Goal: Transaction & Acquisition: Purchase product/service

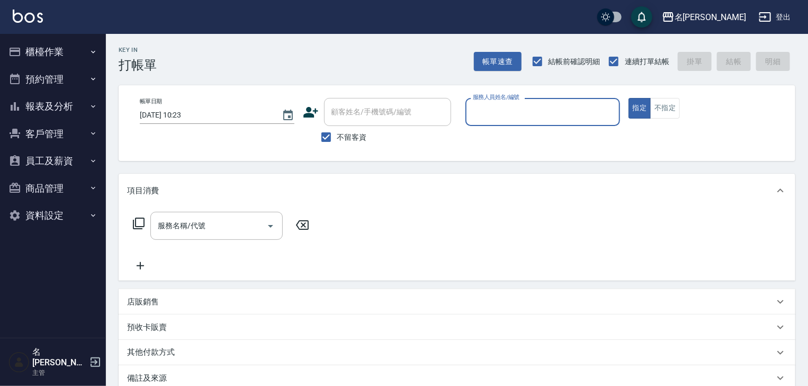
click at [32, 53] on button "櫃檯作業" at bounding box center [52, 52] width 97 height 28
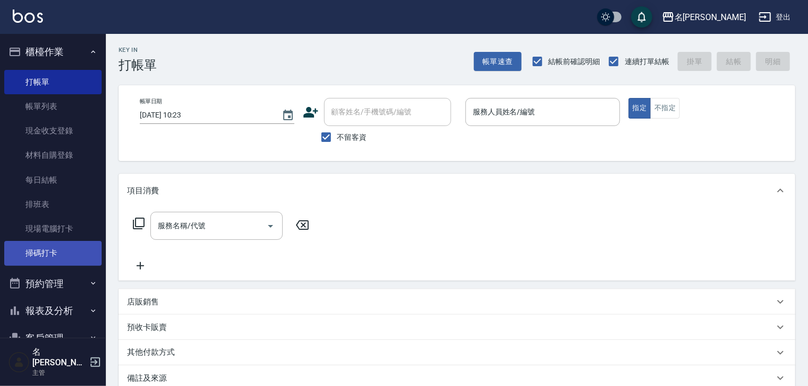
click at [34, 254] on link "掃碼打卡" at bounding box center [52, 253] width 97 height 24
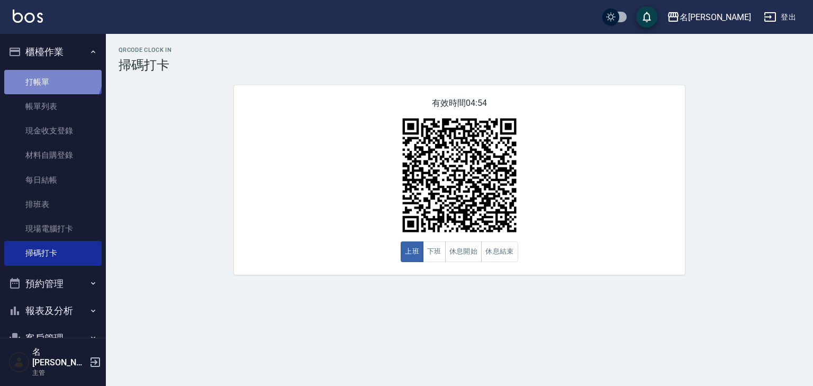
click at [52, 73] on link "打帳單" at bounding box center [52, 82] width 97 height 24
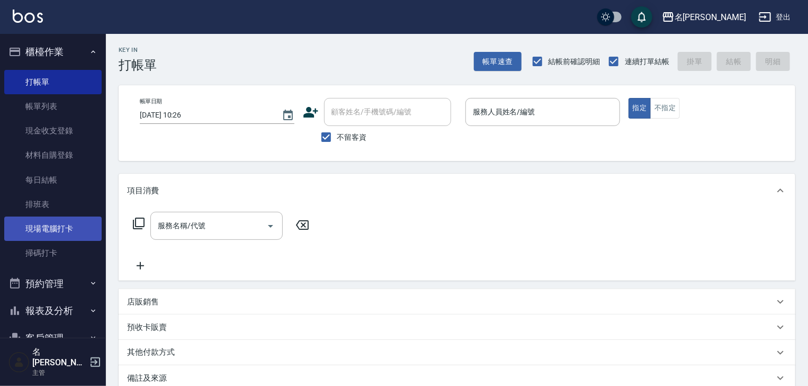
click at [41, 235] on link "現場電腦打卡" at bounding box center [52, 229] width 97 height 24
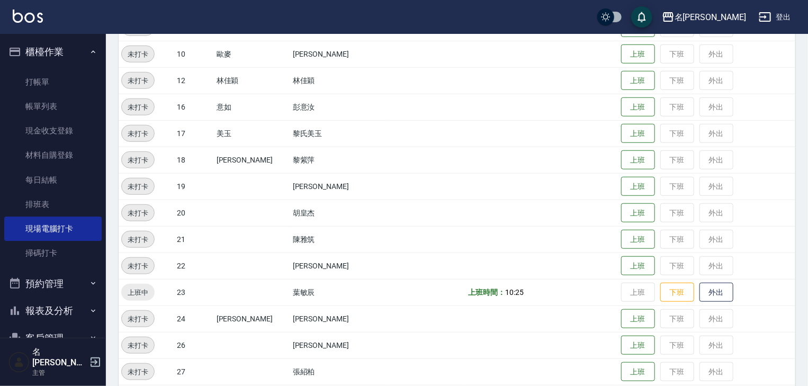
scroll to position [452, 0]
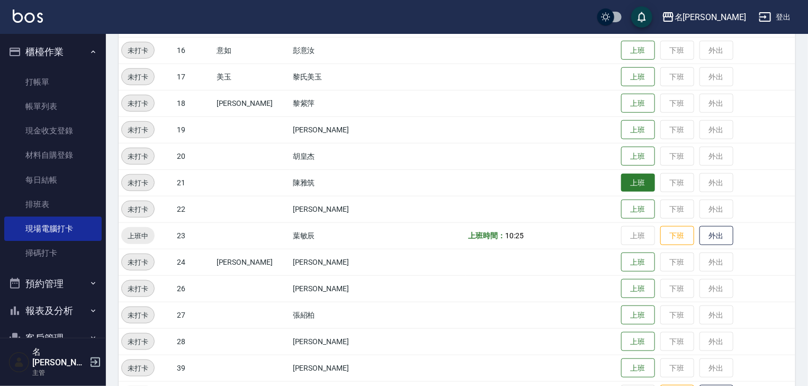
click at [621, 181] on button "上班" at bounding box center [638, 183] width 34 height 19
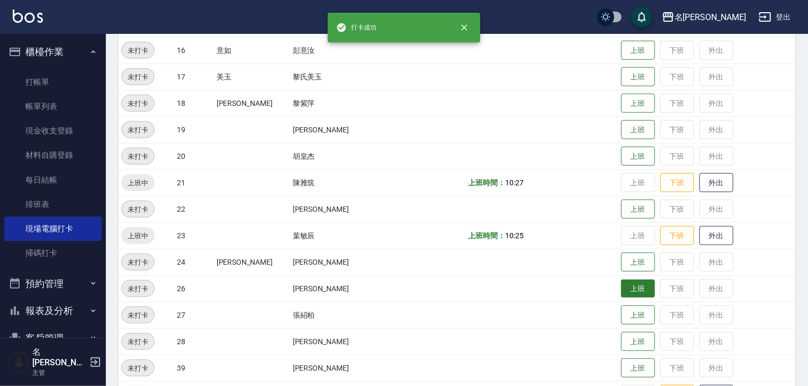
click at [621, 283] on button "上班" at bounding box center [638, 289] width 34 height 19
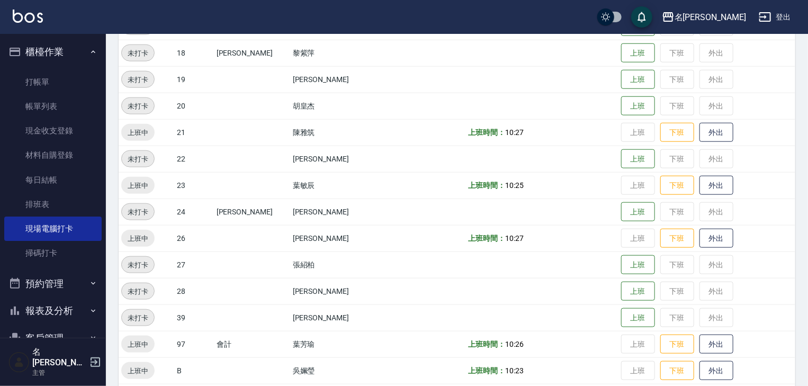
scroll to position [446, 0]
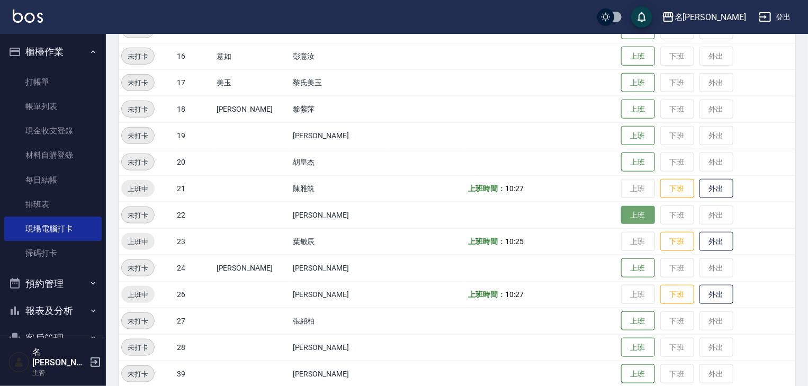
click at [621, 219] on button "上班" at bounding box center [638, 215] width 34 height 19
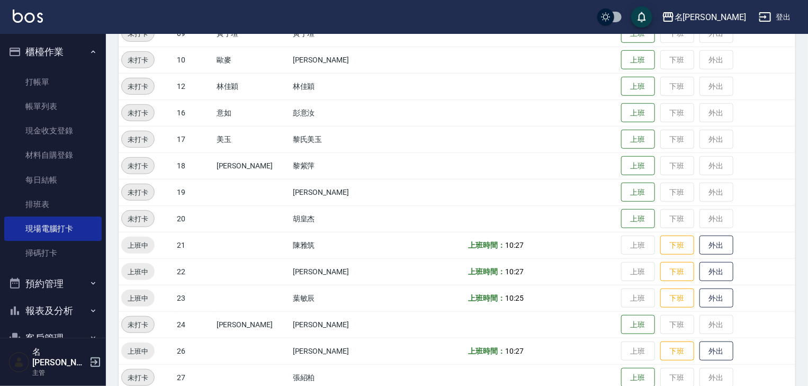
scroll to position [559, 0]
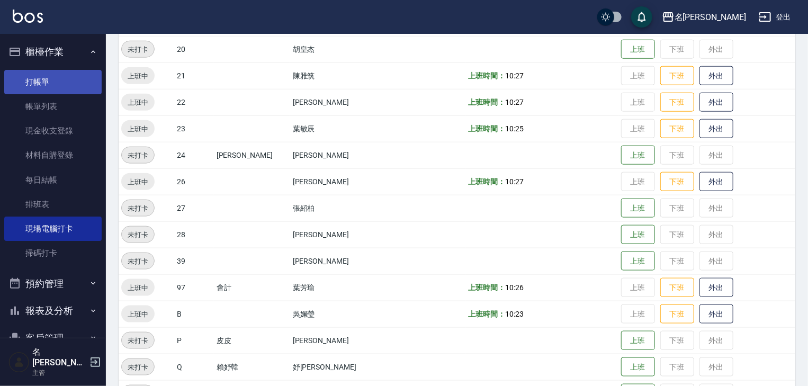
click at [47, 76] on link "打帳單" at bounding box center [52, 82] width 97 height 24
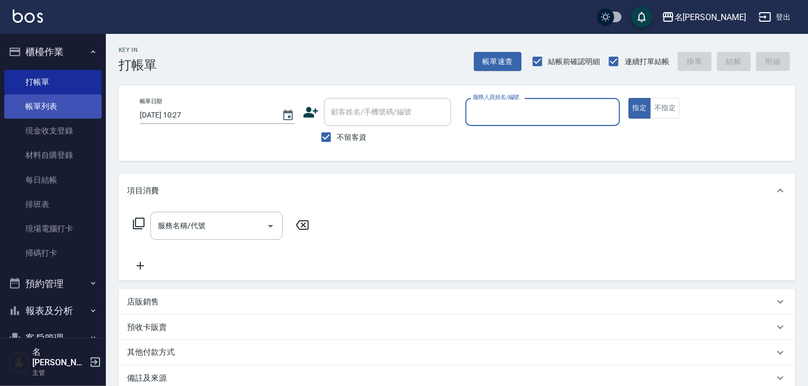
type input "ㄣ"
type input "皮皮-P"
type button "true"
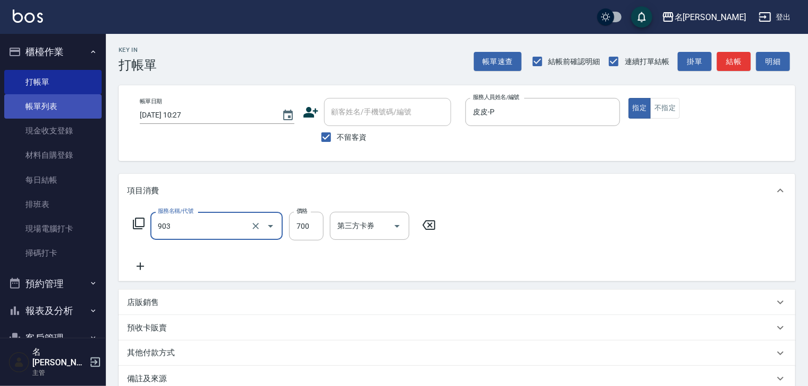
type input "修腳+手(903)"
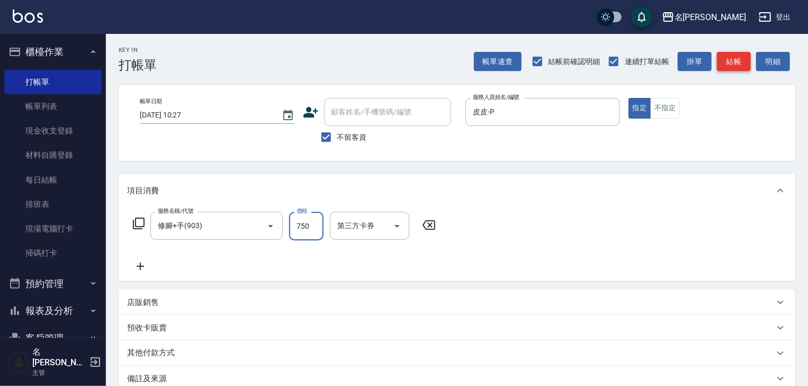
type input "750"
click at [741, 59] on button "結帳" at bounding box center [734, 62] width 34 height 20
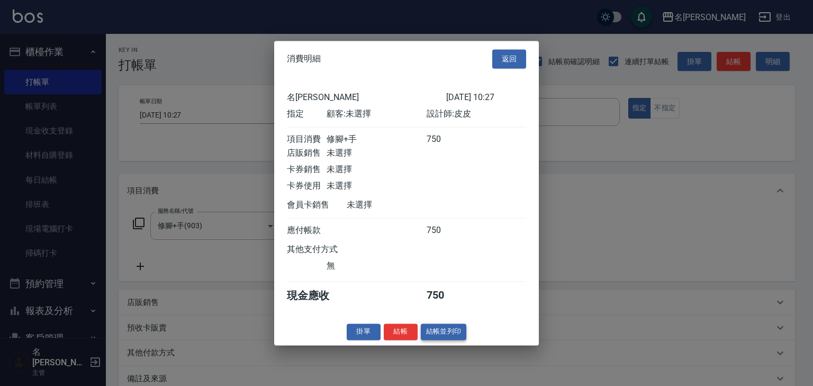
click at [452, 338] on button "結帳並列印" at bounding box center [444, 331] width 46 height 16
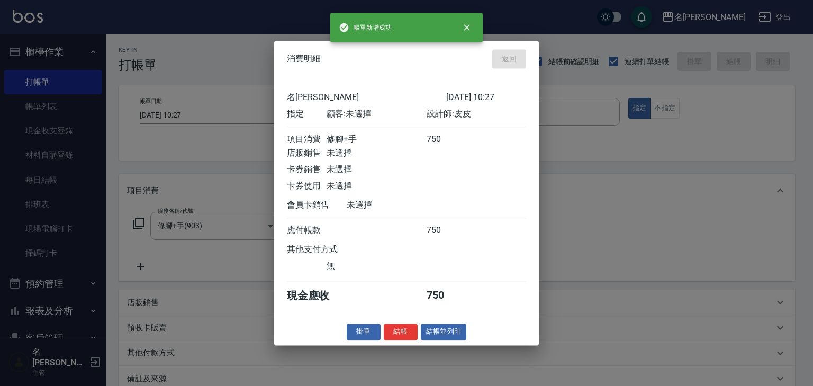
type input "2025/09/18 10:48"
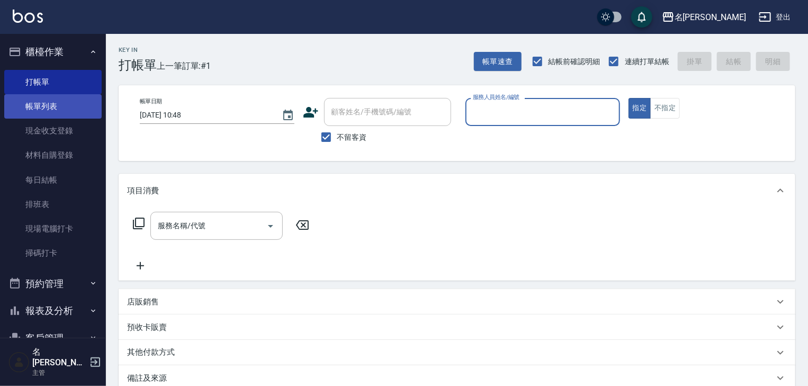
click at [24, 113] on link "帳單列表" at bounding box center [52, 106] width 97 height 24
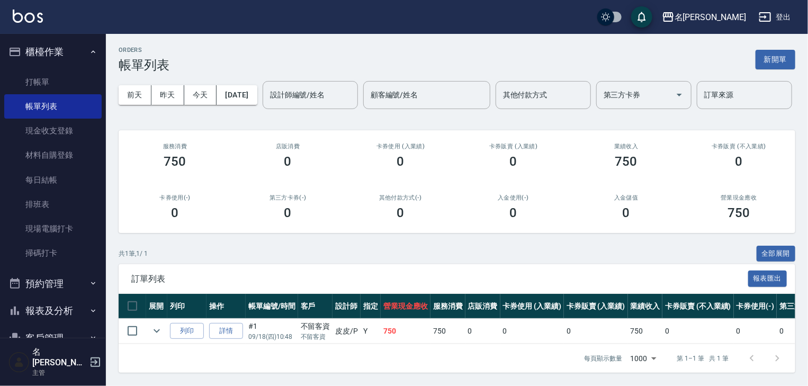
scroll to position [39, 0]
click at [233, 323] on link "詳情" at bounding box center [226, 331] width 34 height 16
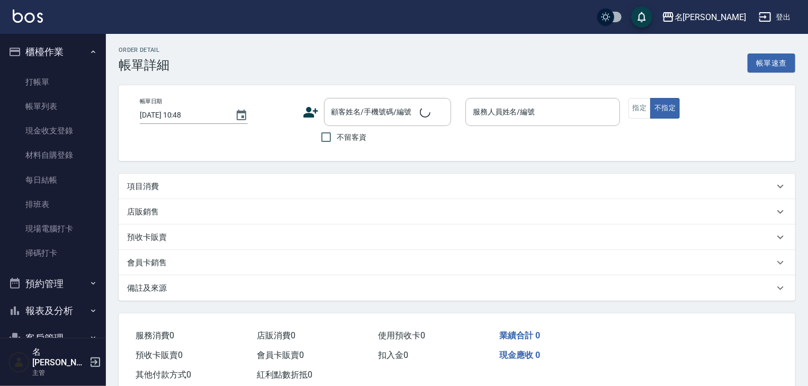
checkbox input "true"
type input "皮皮-P"
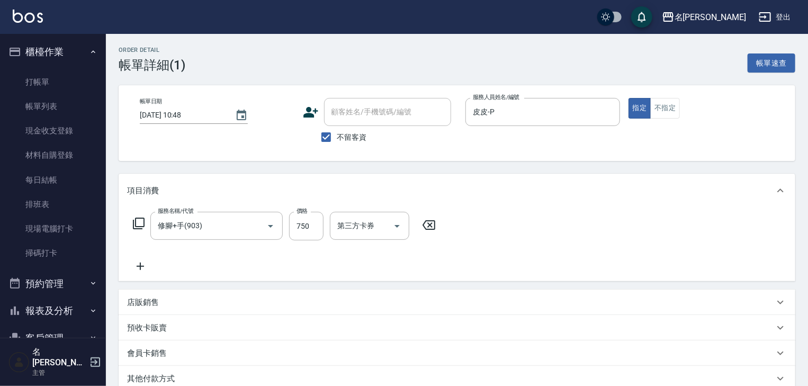
type input "修腳+手(903)"
click at [300, 226] on input "750" at bounding box center [306, 226] width 34 height 29
click at [258, 222] on icon "Clear" at bounding box center [255, 226] width 11 height 11
type input "450"
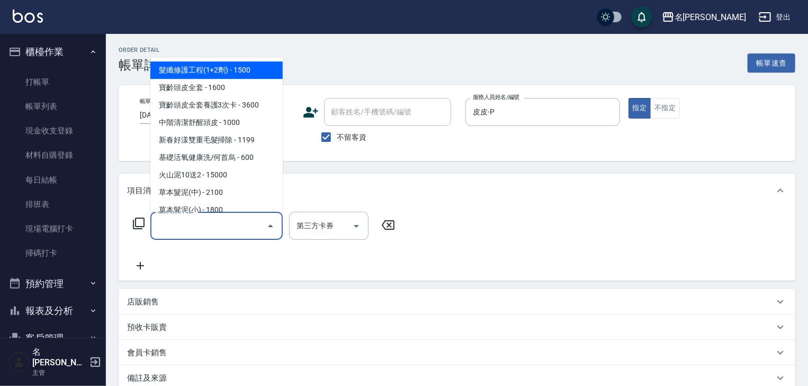
type input "0"
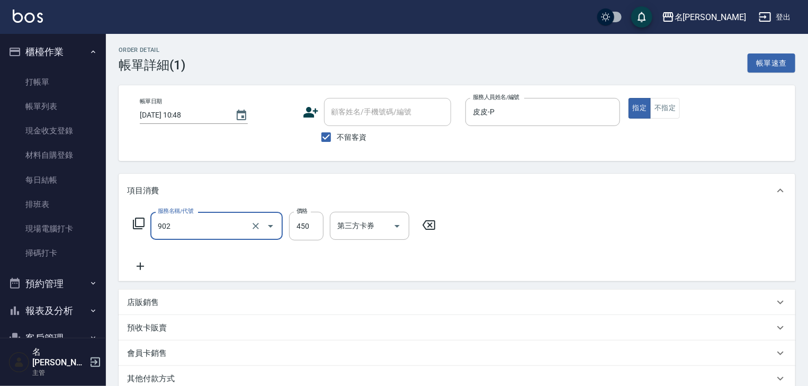
type input "修腳指甲(902)"
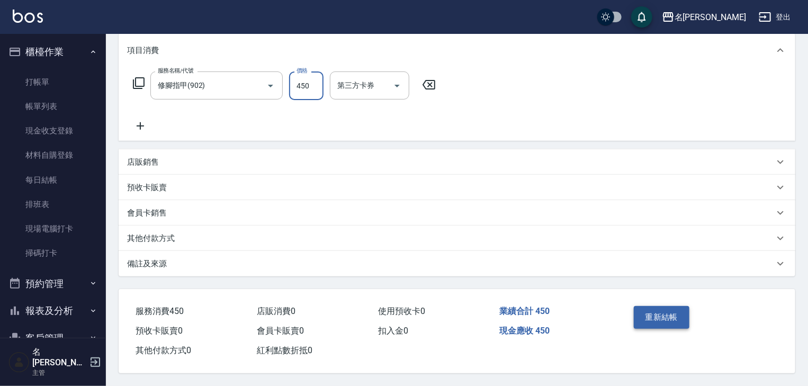
click at [671, 307] on button "重新結帳" at bounding box center [662, 317] width 56 height 22
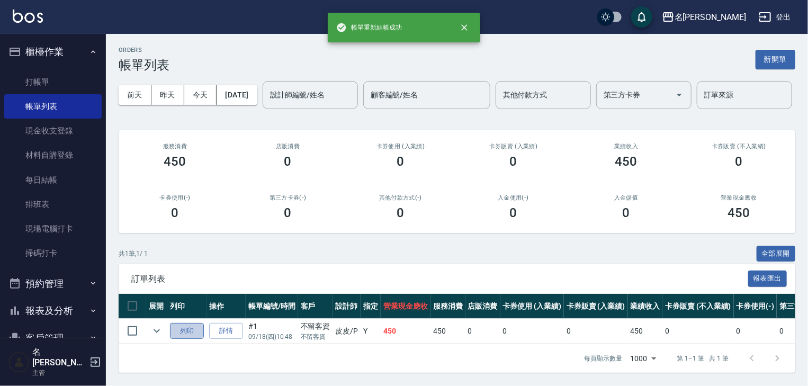
click at [192, 339] on button "列印" at bounding box center [187, 331] width 34 height 16
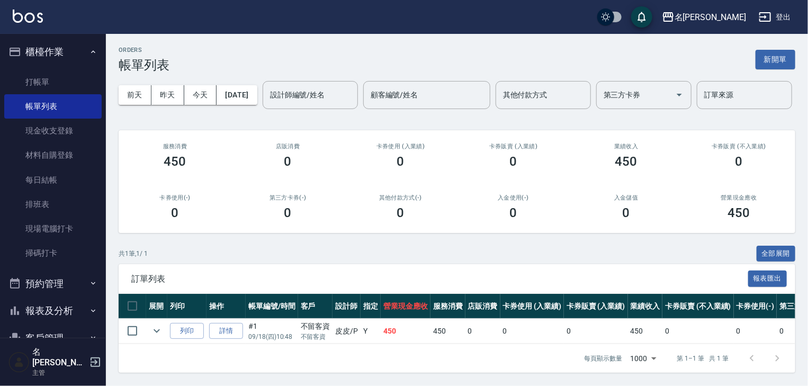
click at [30, 22] on img at bounding box center [28, 16] width 30 height 13
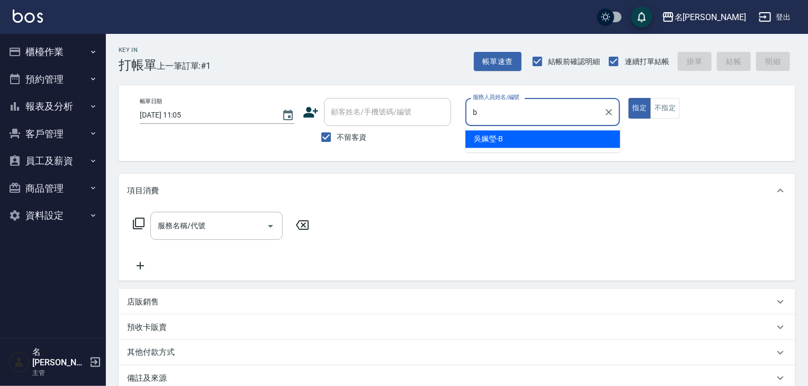
type input "吳姵瑩-B"
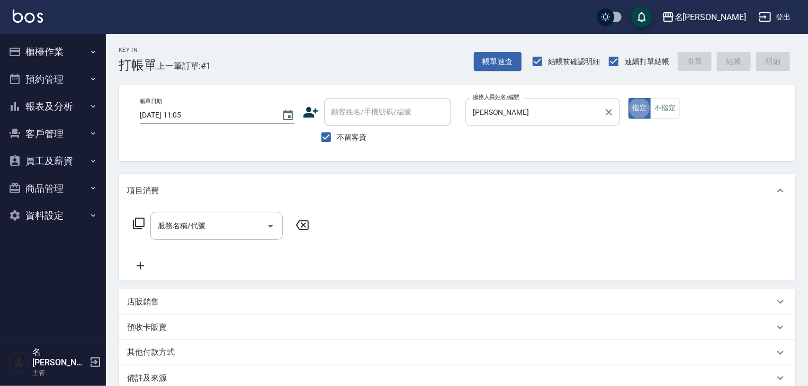
type button "true"
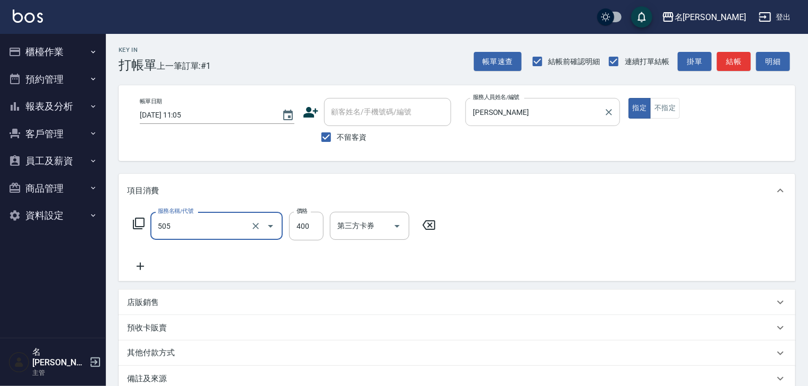
type input "洗髮(505)"
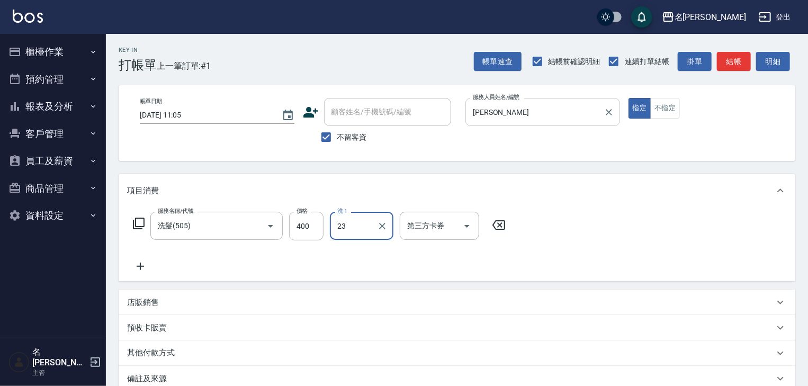
type input "葉敏辰-23"
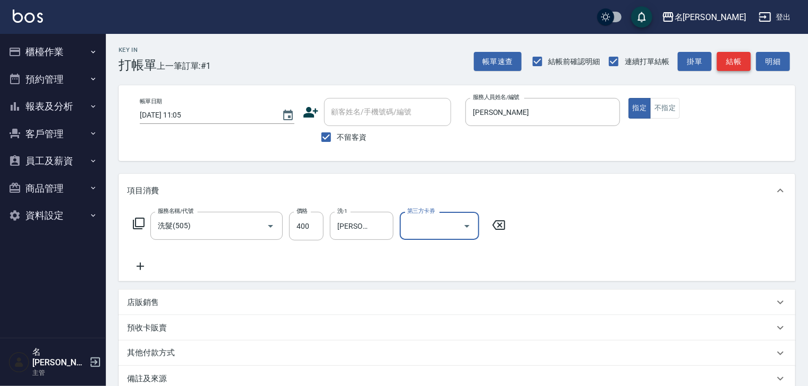
click at [730, 54] on button "結帳" at bounding box center [734, 62] width 34 height 20
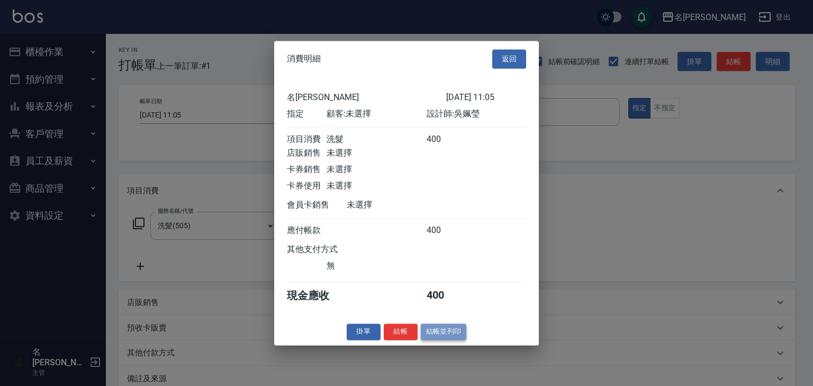
click at [461, 337] on button "結帳並列印" at bounding box center [444, 331] width 46 height 16
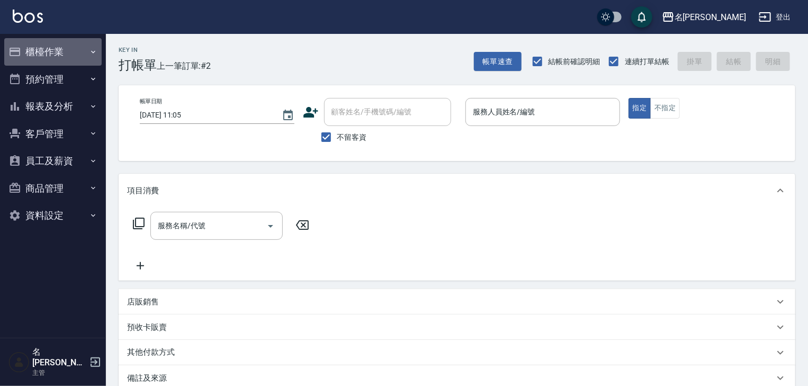
click at [67, 51] on button "櫃檯作業" at bounding box center [52, 52] width 97 height 28
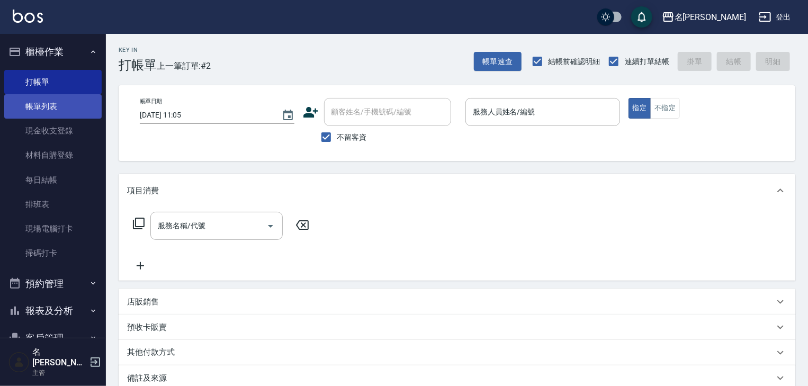
click at [58, 114] on link "帳單列表" at bounding box center [52, 106] width 97 height 24
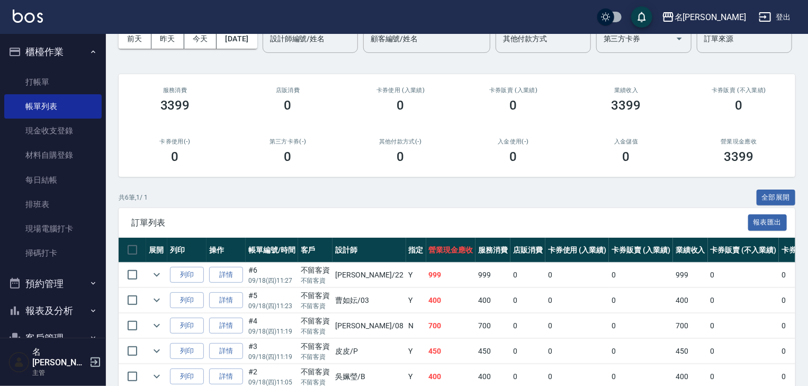
scroll to position [165, 0]
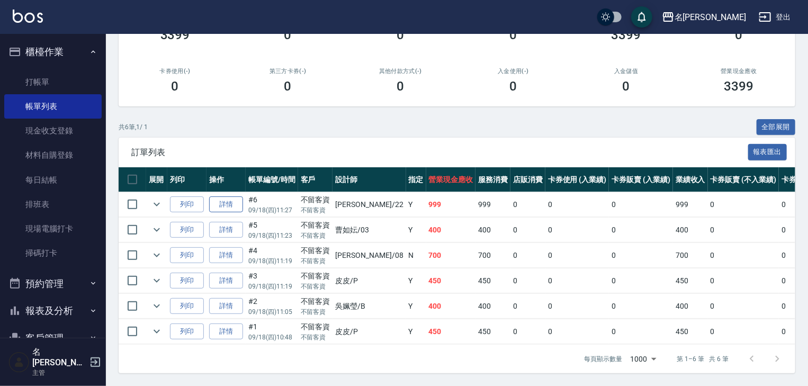
click at [234, 197] on link "詳情" at bounding box center [226, 204] width 34 height 16
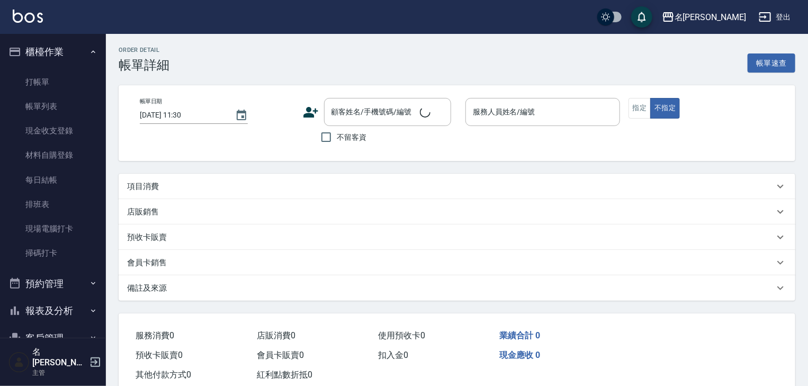
type input "[DATE] 11:27"
checkbox input "true"
type input "[PERSON_NAME]-22"
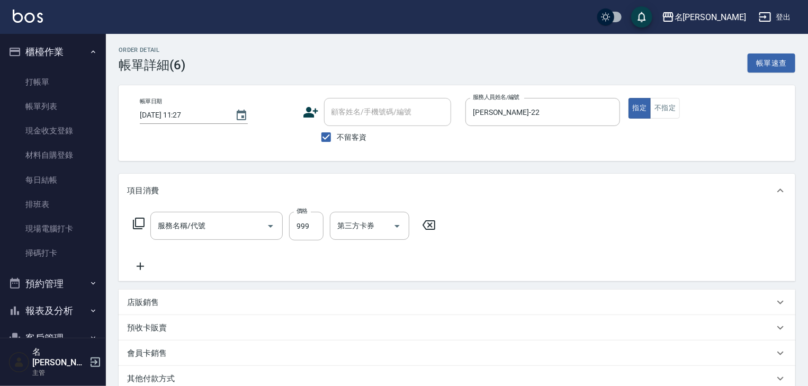
type input "剪髮(307)"
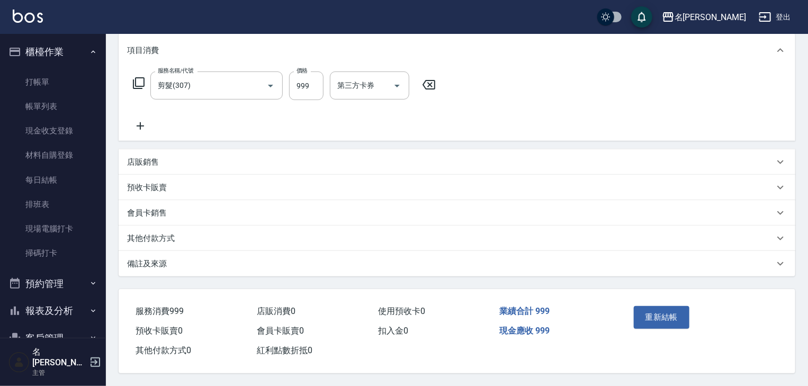
click at [160, 235] on p "其他付款方式" at bounding box center [151, 238] width 48 height 11
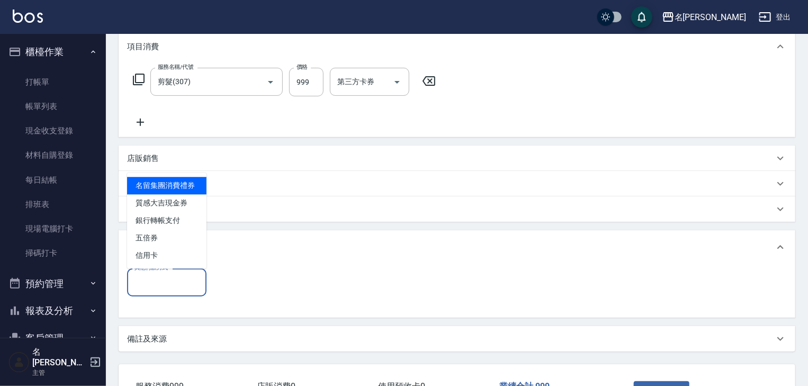
click at [176, 286] on input "其他付款方式" at bounding box center [167, 282] width 70 height 19
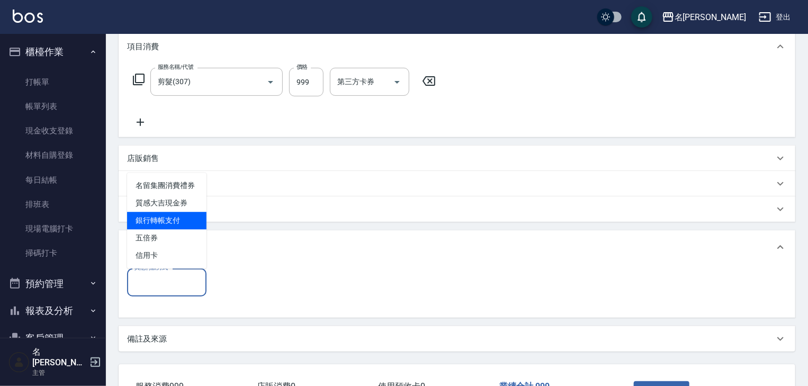
click at [184, 220] on span "銀行轉帳支付" at bounding box center [166, 220] width 79 height 17
type input "銀行轉帳支付"
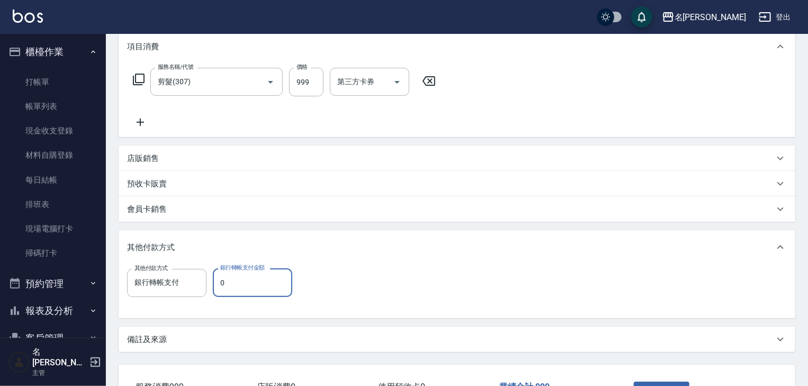
click at [266, 283] on input "0" at bounding box center [252, 282] width 79 height 29
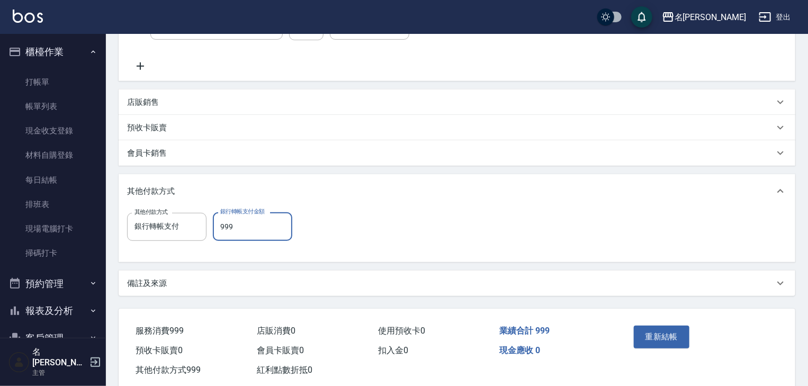
scroll to position [223, 0]
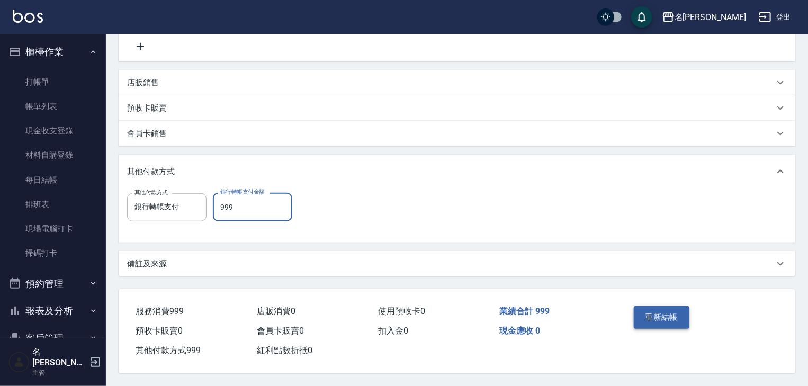
type input "999"
click at [644, 306] on button "重新結帳" at bounding box center [662, 317] width 56 height 22
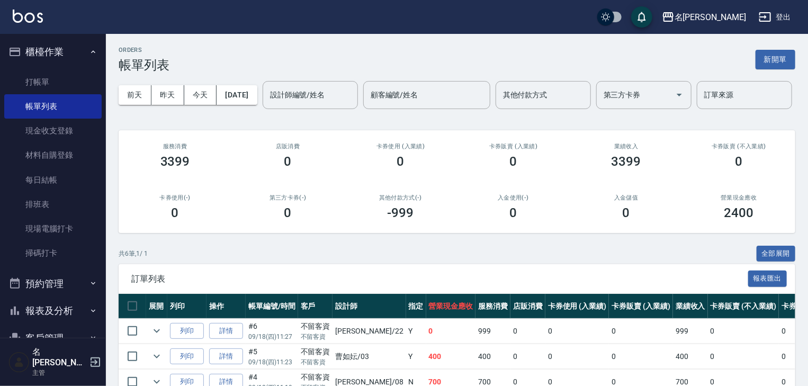
click at [33, 23] on link at bounding box center [28, 17] width 30 height 15
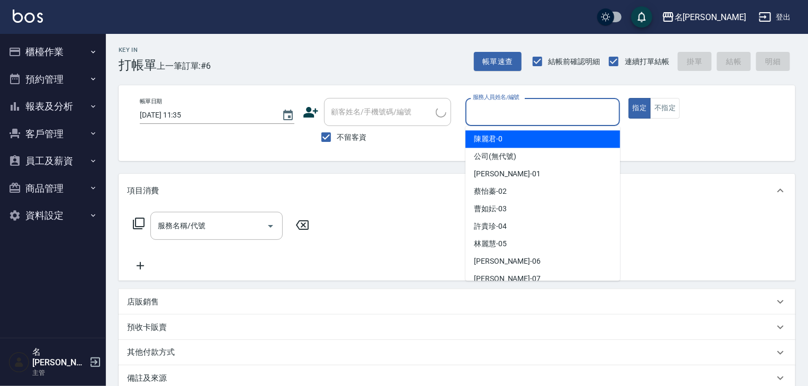
click at [548, 106] on input "服務人員姓名/編號" at bounding box center [542, 112] width 145 height 19
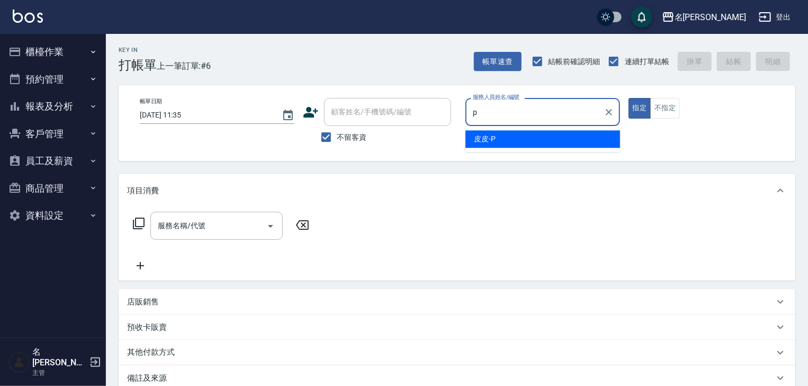
type input "皮皮-P"
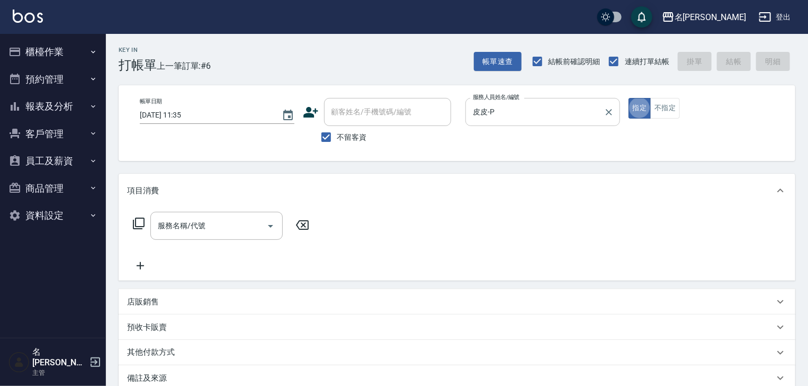
type button "true"
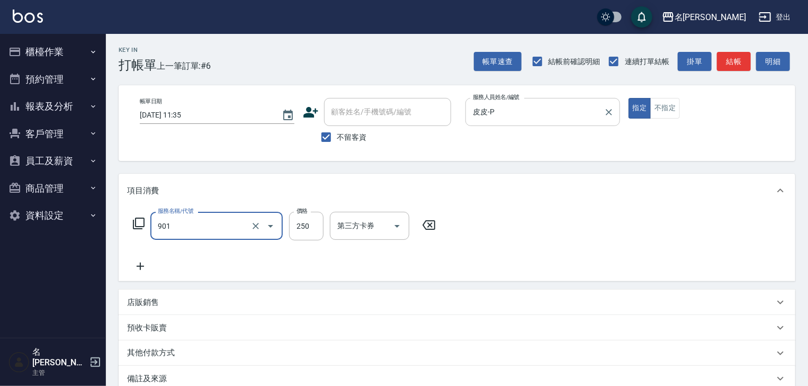
type input "修手指甲(901)"
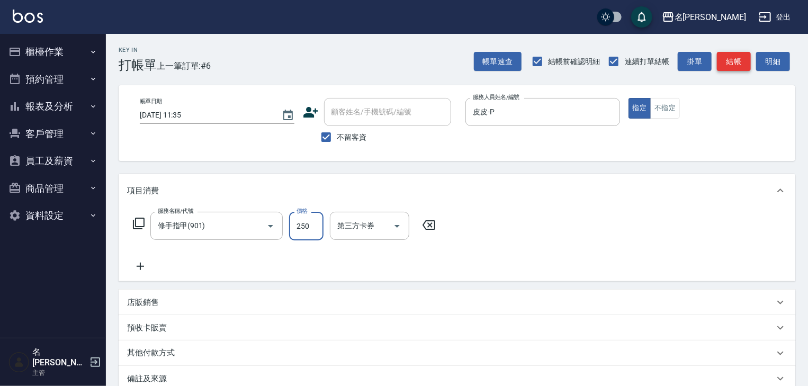
click at [736, 52] on button "結帳" at bounding box center [734, 62] width 34 height 20
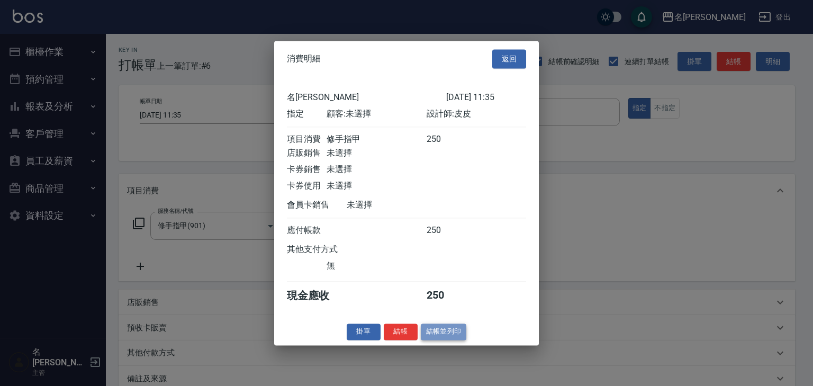
click at [450, 337] on button "結帳並列印" at bounding box center [444, 331] width 46 height 16
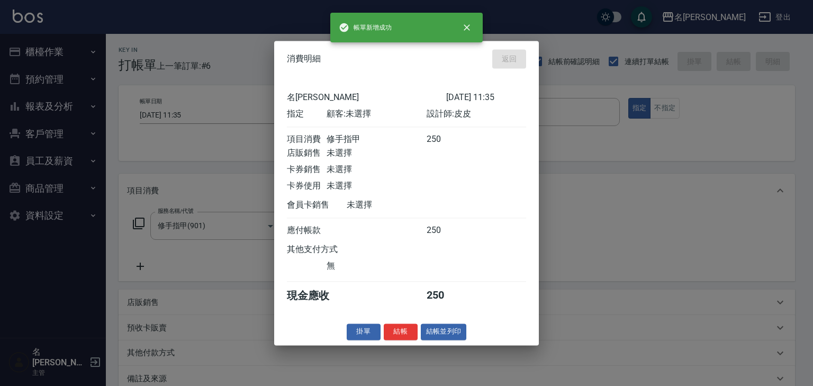
type input "2025/09/18 11:36"
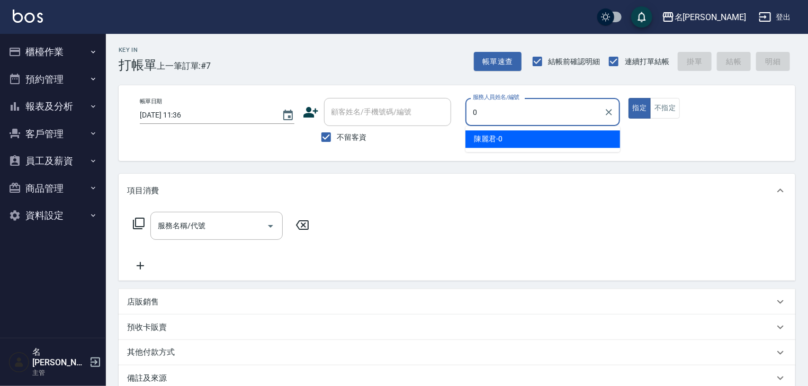
type input "陳麗君-0"
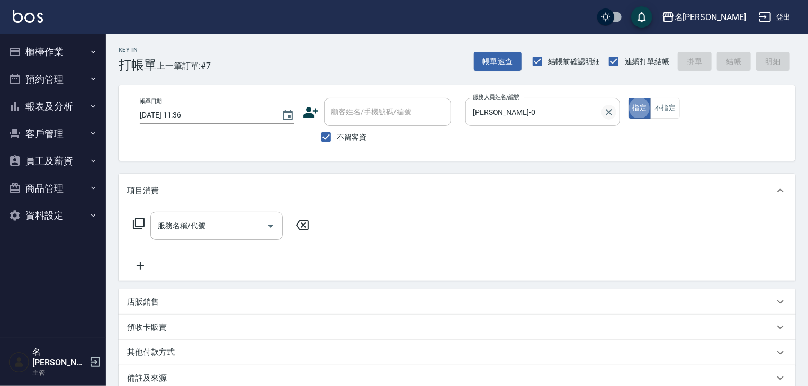
click at [613, 107] on icon "Clear" at bounding box center [609, 112] width 11 height 11
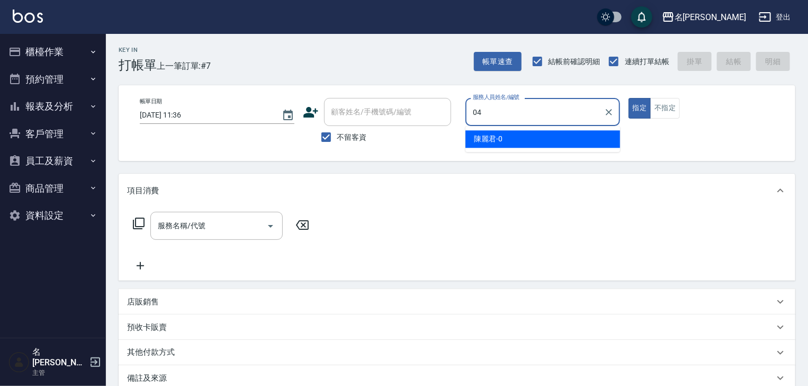
type input "許貴珍-04"
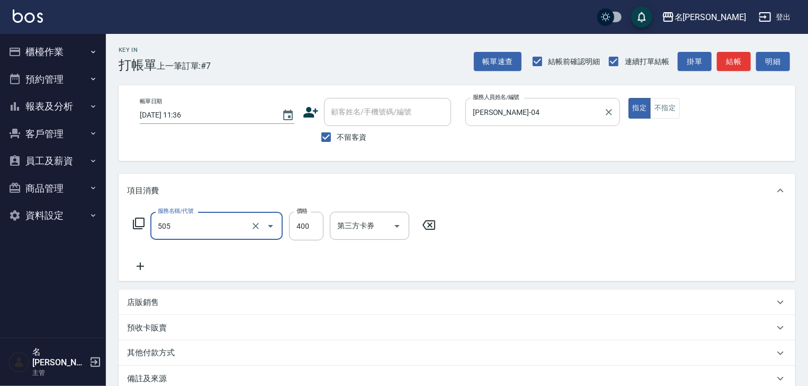
type input "洗髮(505)"
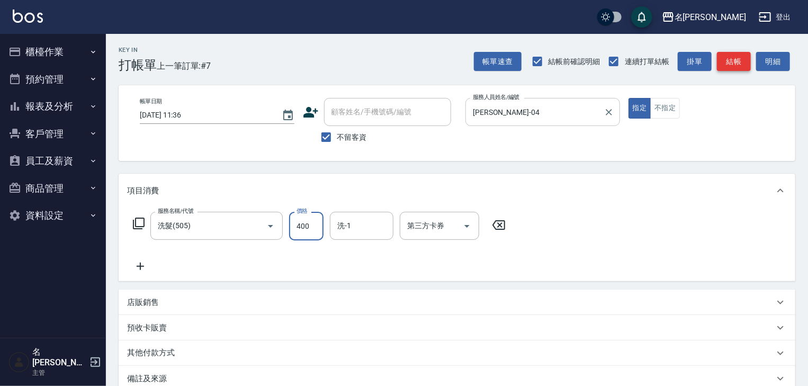
click at [739, 69] on button "結帳" at bounding box center [734, 62] width 34 height 20
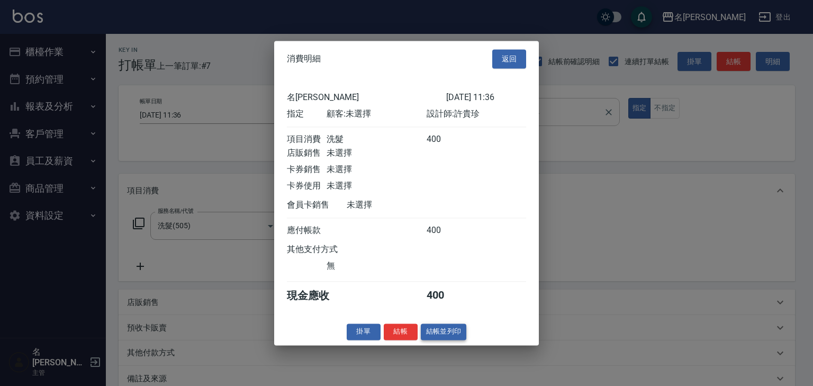
click at [440, 340] on button "結帳並列印" at bounding box center [444, 331] width 46 height 16
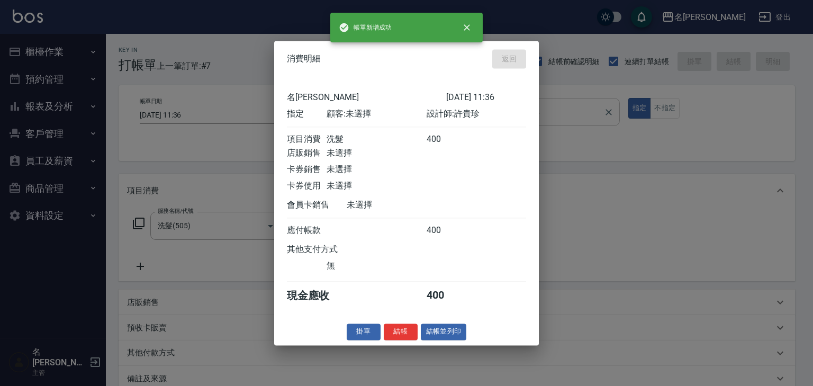
type input "2025/09/18 12:00"
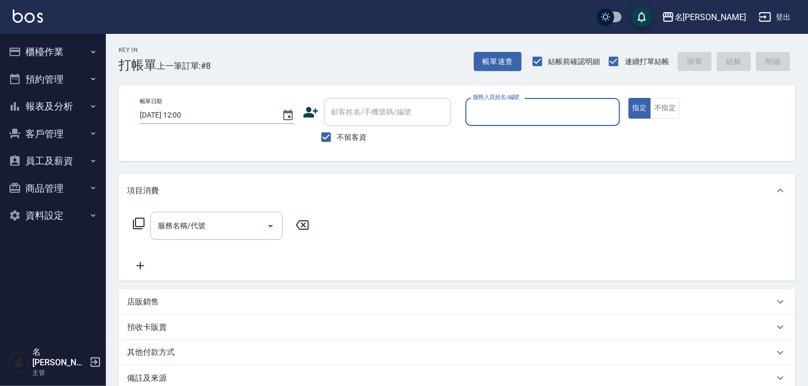
click at [557, 124] on div "服務人員姓名/編號" at bounding box center [542, 112] width 155 height 28
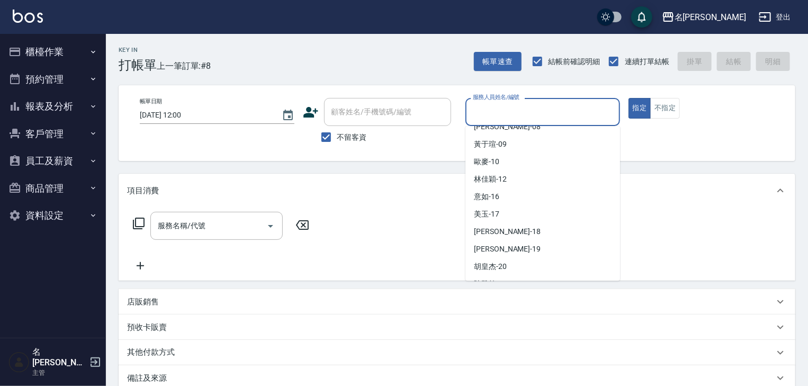
scroll to position [361, 0]
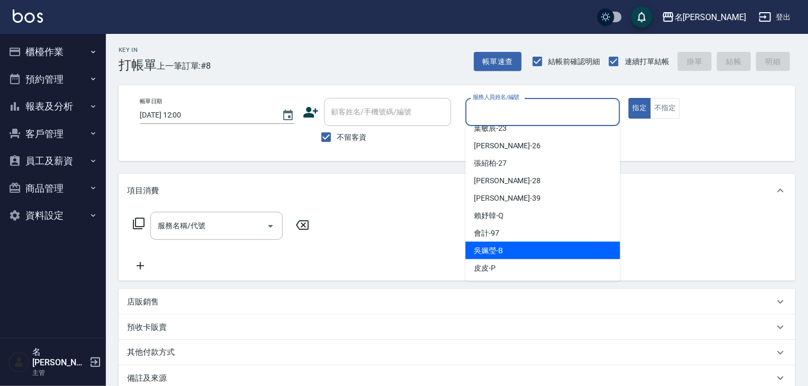
click at [506, 249] on div "吳姵瑩 -B" at bounding box center [542, 249] width 155 height 17
type input "吳姵瑩-B"
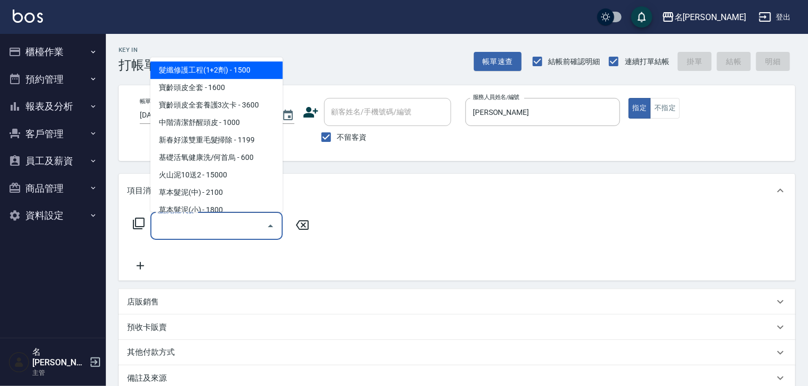
click at [255, 232] on input "服務名稱/代號" at bounding box center [208, 226] width 107 height 19
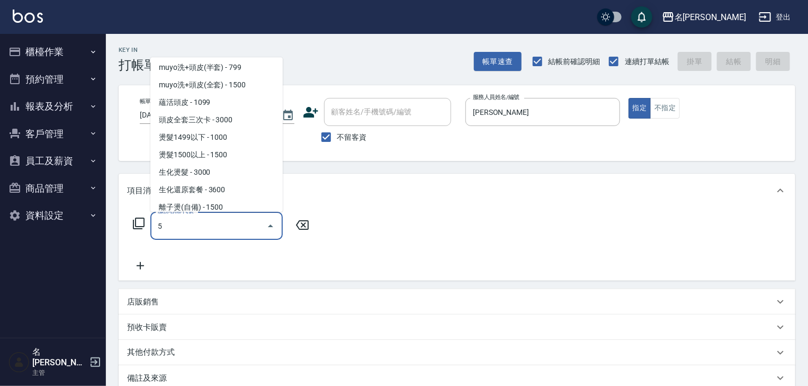
scroll to position [0, 0]
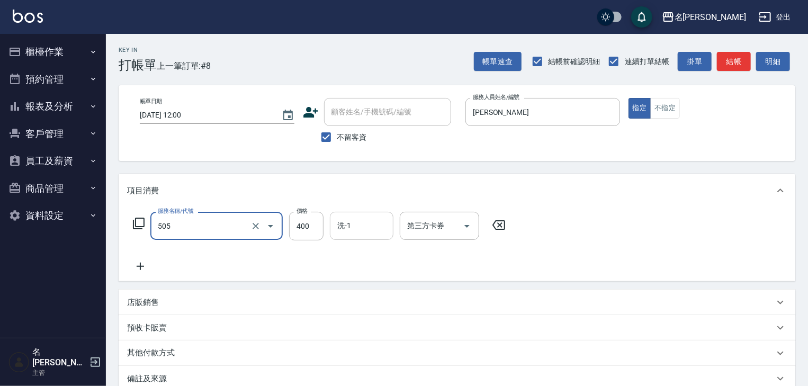
type input "洗髮(505)"
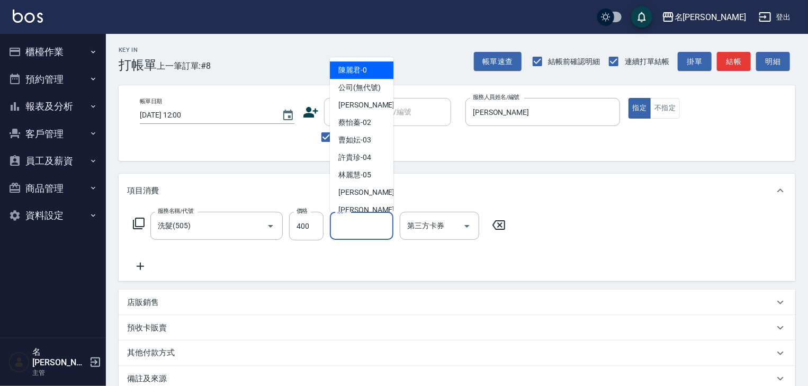
click at [361, 228] on input "洗-1" at bounding box center [362, 226] width 54 height 19
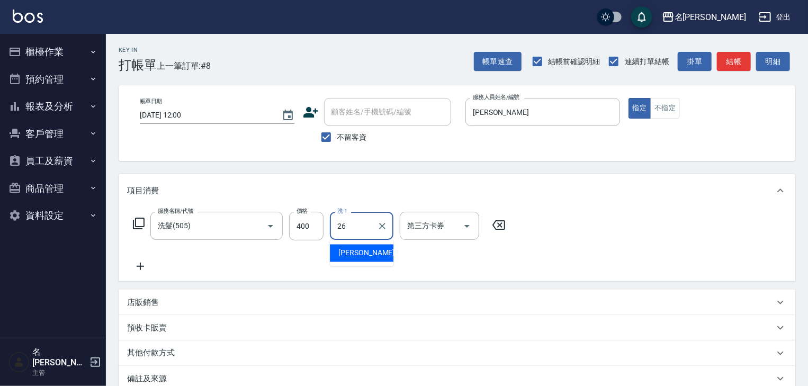
type input "方羿筑-26"
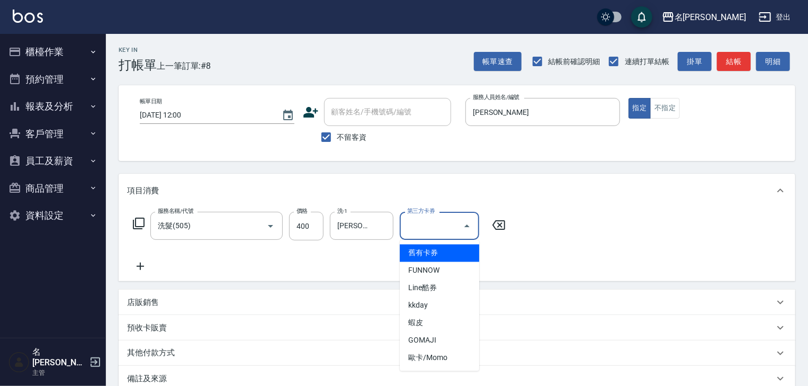
drag, startPoint x: 648, startPoint y: 248, endPoint x: 647, endPoint y: 226, distance: 21.7
click at [648, 247] on div "服務名稱/代號 洗髮(505) 服務名稱/代號 價格 400 價格 洗-1 方羿筑-26 洗-1 第三方卡券 第三方卡券" at bounding box center [457, 245] width 677 height 74
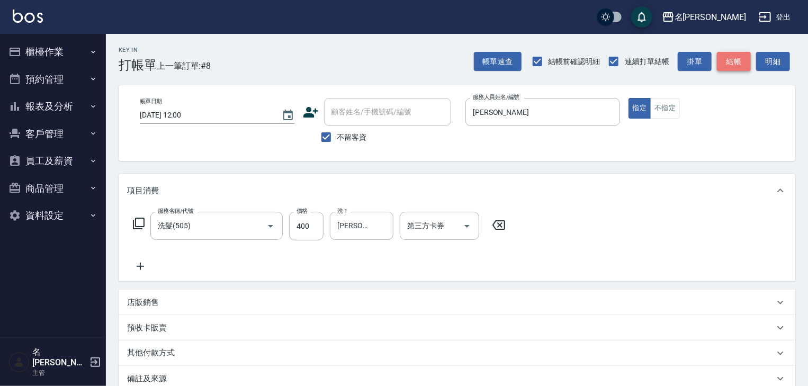
click at [730, 55] on button "結帳" at bounding box center [734, 62] width 34 height 20
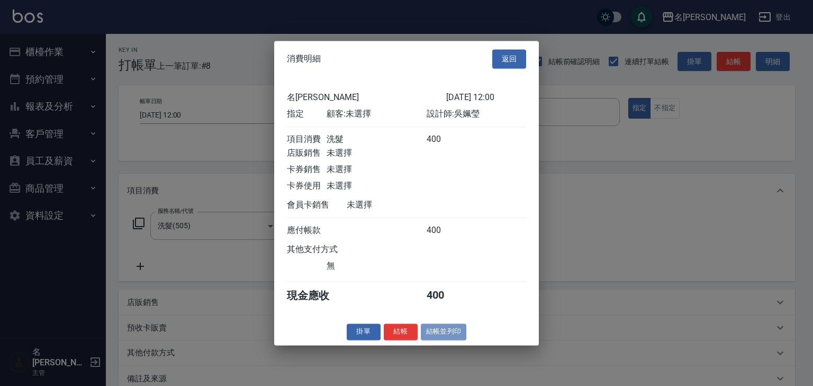
click at [435, 339] on button "結帳並列印" at bounding box center [444, 331] width 46 height 16
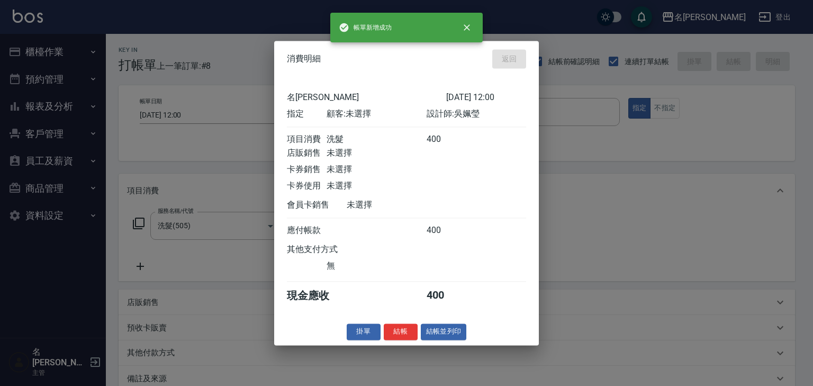
type input "2025/09/18 12:05"
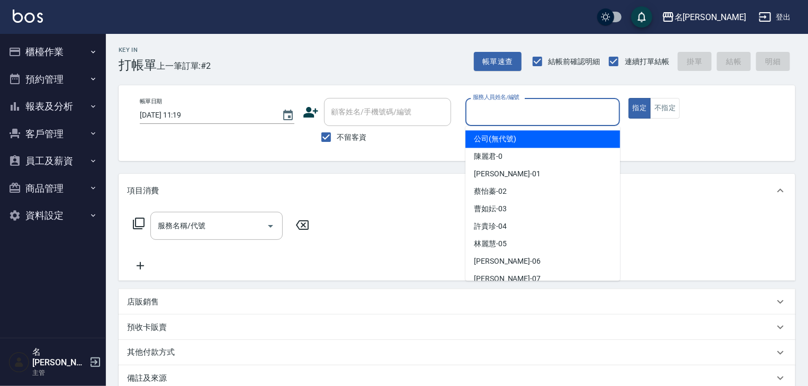
click at [575, 120] on input "服務人員姓名/編號" at bounding box center [542, 112] width 145 height 19
type input "ㄣ"
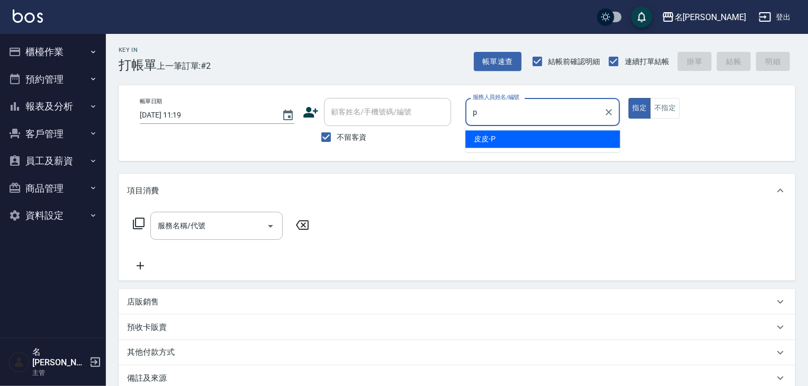
type input "皮皮-P"
type button "true"
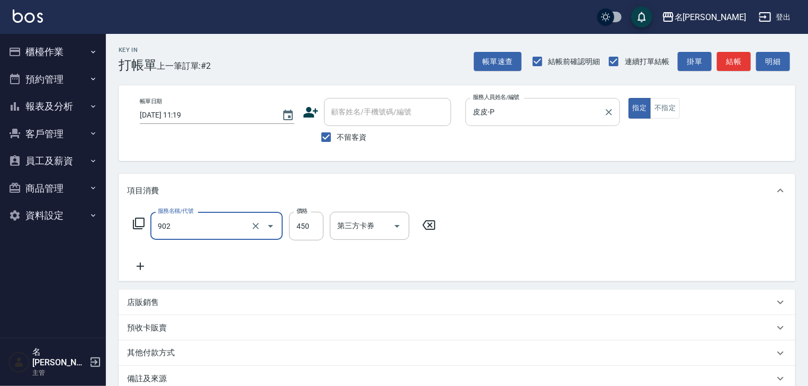
type input "修腳指甲(902)"
click at [741, 64] on button "結帳" at bounding box center [734, 62] width 34 height 20
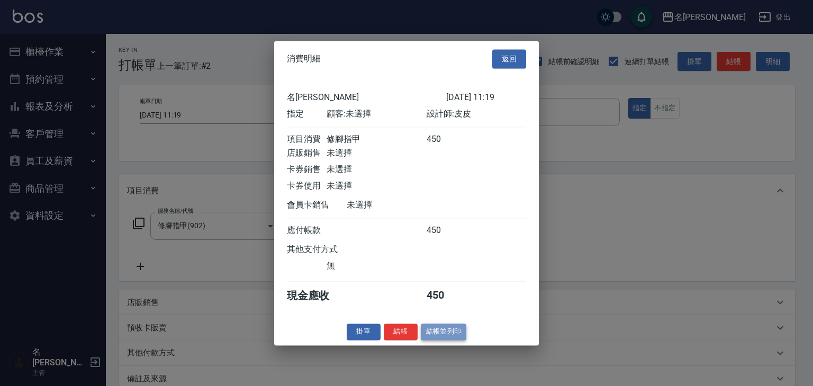
click at [431, 337] on button "結帳並列印" at bounding box center [444, 331] width 46 height 16
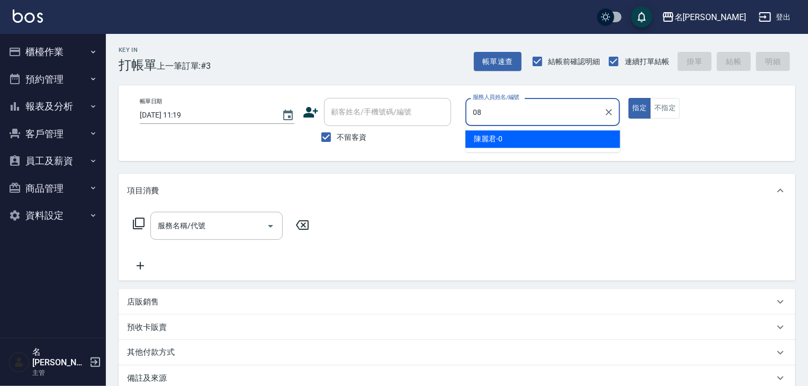
type input "[PERSON_NAME]-08"
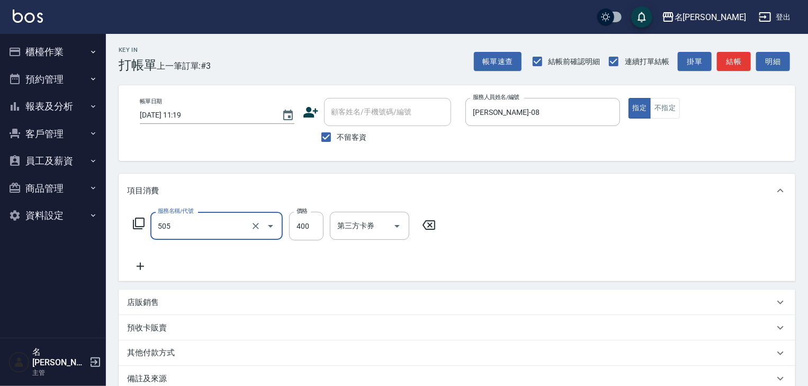
type input "洗髮(505)"
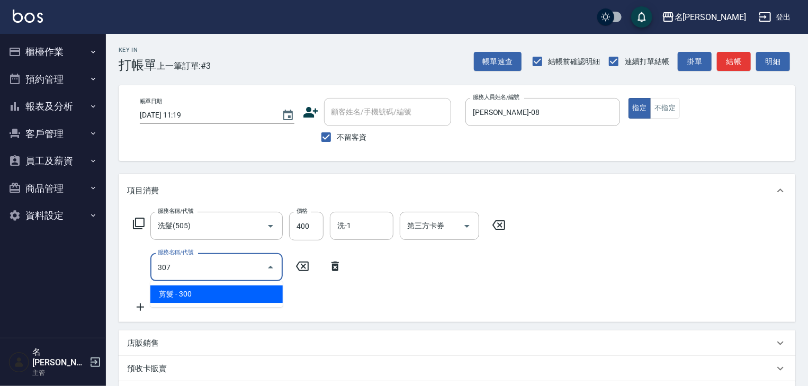
type input "剪髮(307)"
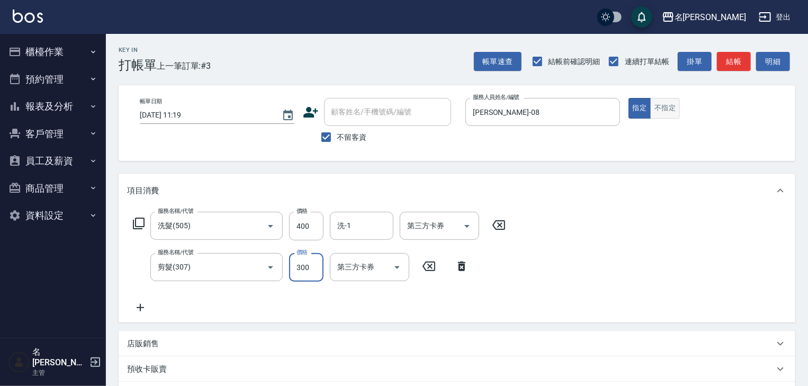
click at [676, 108] on button "不指定" at bounding box center [665, 108] width 30 height 21
click at [739, 66] on button "結帳" at bounding box center [734, 62] width 34 height 20
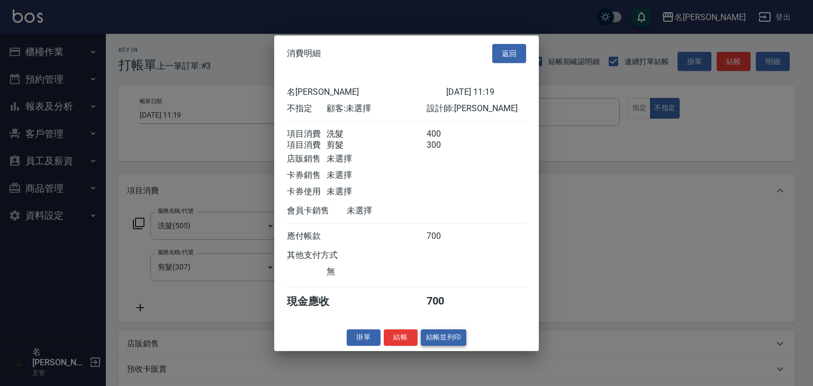
click at [461, 340] on button "結帳並列印" at bounding box center [444, 337] width 46 height 16
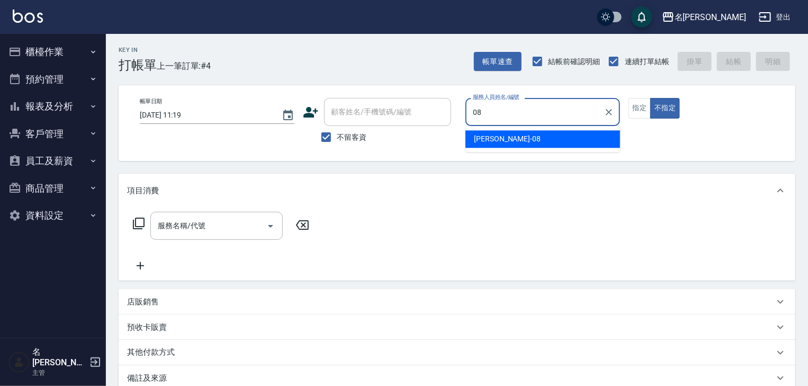
type input "0"
type input "[PERSON_NAME]-03"
type button "false"
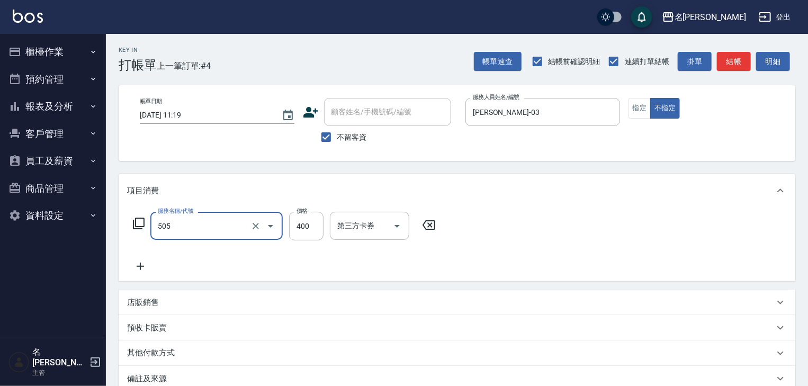
type input "洗髮(505)"
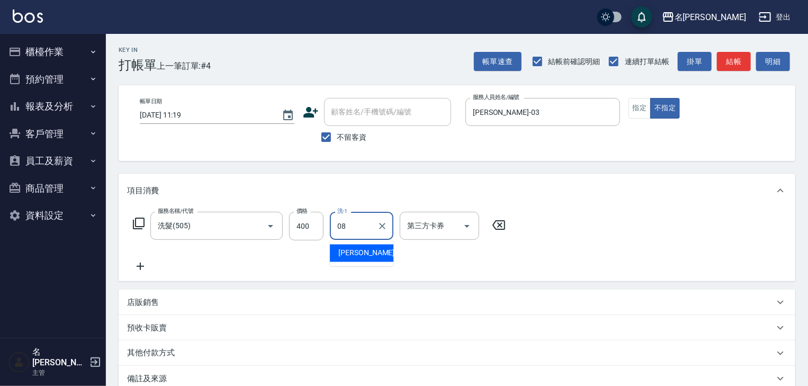
type input "[PERSON_NAME]-08"
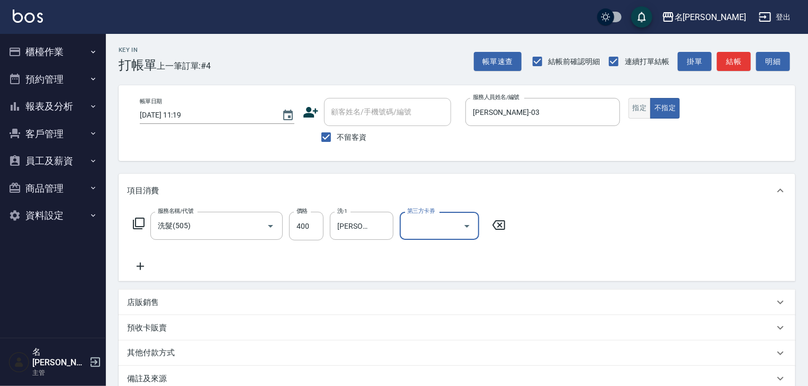
click at [641, 111] on button "指定" at bounding box center [639, 108] width 23 height 21
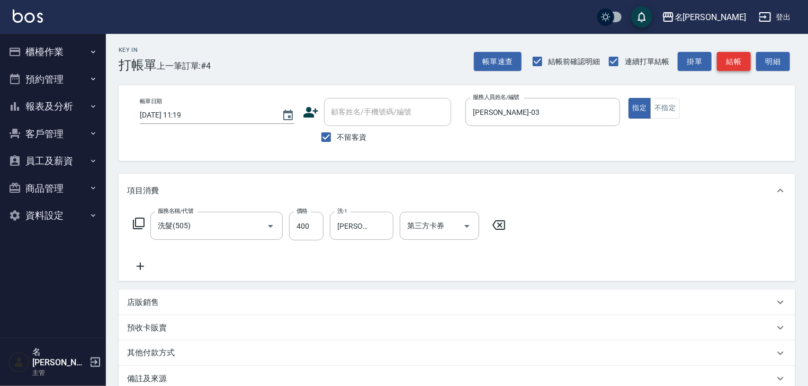
click at [737, 60] on button "結帳" at bounding box center [734, 62] width 34 height 20
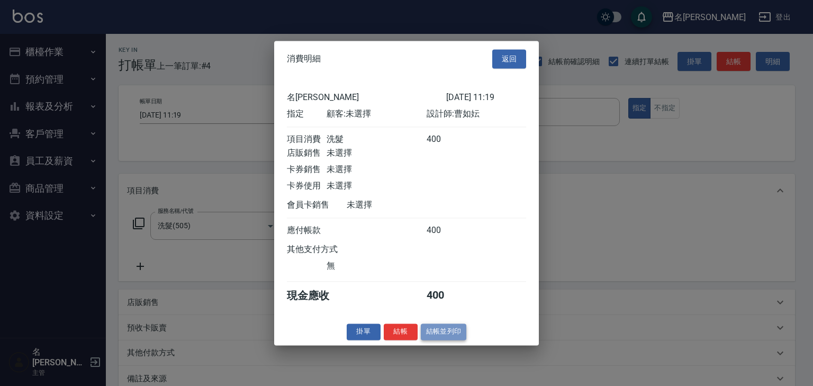
click at [443, 339] on button "結帳並列印" at bounding box center [444, 331] width 46 height 16
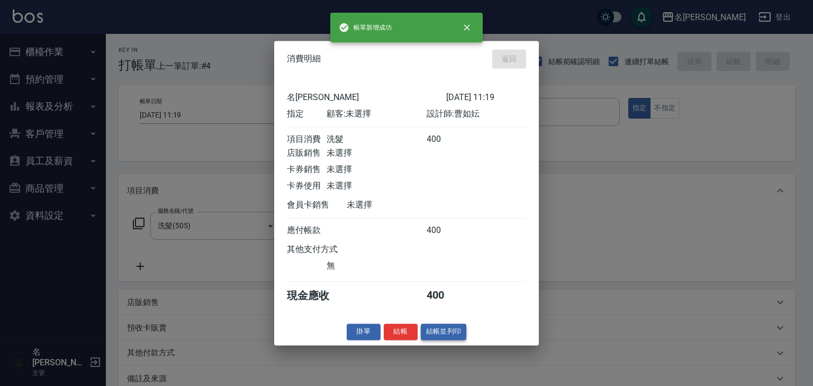
type input "[DATE] 11:23"
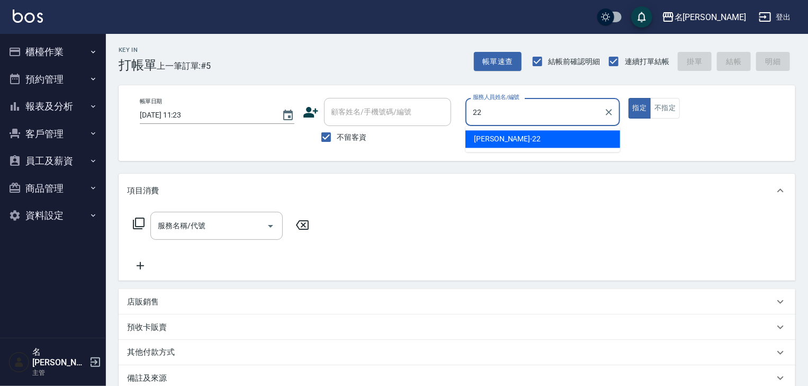
type input "[PERSON_NAME]-22"
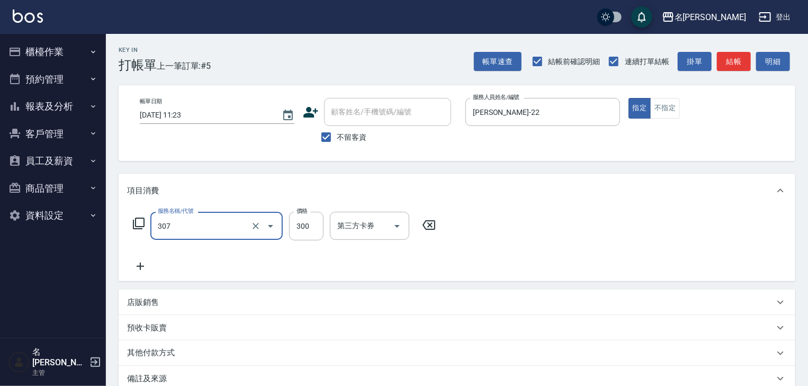
type input "剪髮(307)"
type input "999"
click at [745, 55] on button "結帳" at bounding box center [734, 62] width 34 height 20
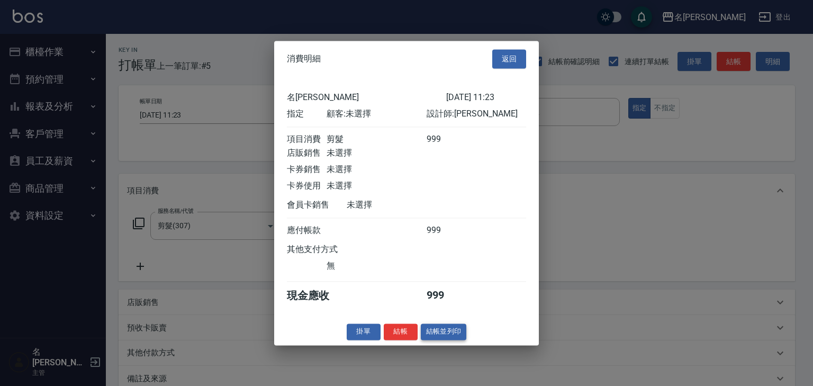
click at [450, 340] on button "結帳並列印" at bounding box center [444, 331] width 46 height 16
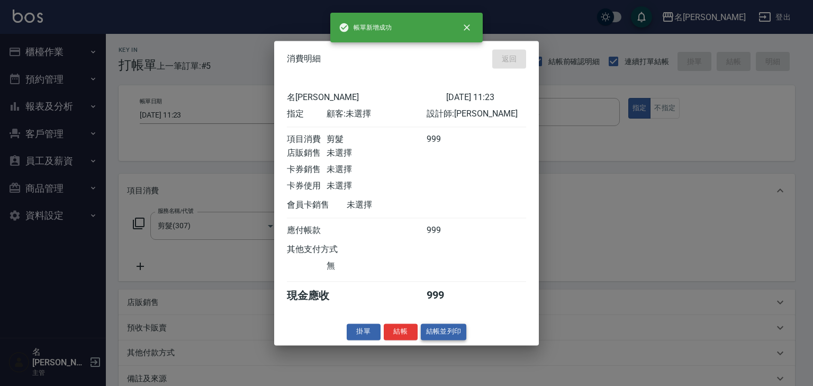
type input "[DATE] 11:27"
